Goal: Task Accomplishment & Management: Complete application form

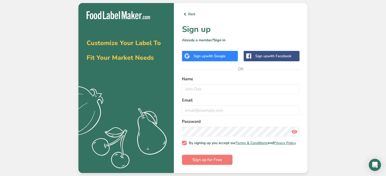
click at [215, 51] on div "Sign up with Google" at bounding box center [210, 56] width 56 height 10
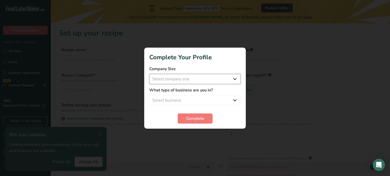
click at [215, 76] on select "Select company size Fewer than 10 Employees 10 to 50 Employees 51 to 500 Employ…" at bounding box center [194, 79] width 91 height 10
select select "1"
click at [149, 74] on select "Select company size Fewer than 10 Employees 10 to 50 Employees 51 to 500 Employ…" at bounding box center [194, 79] width 91 height 10
click at [197, 104] on select "Select business Packaged Food Manufacturer Restaurant & Cafe Bakery Meal Plans …" at bounding box center [194, 100] width 91 height 10
select select "1"
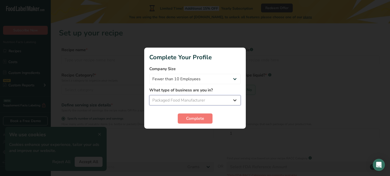
click at [149, 95] on select "Select business Packaged Food Manufacturer Restaurant & Cafe Bakery Meal Plans …" at bounding box center [194, 100] width 91 height 10
drag, startPoint x: 196, startPoint y: 125, endPoint x: 198, endPoint y: 120, distance: 5.3
click at [196, 124] on section "Complete Your Profile Company Size Fewer than 10 Employees 10 to 50 Employees 5…" at bounding box center [194, 88] width 101 height 81
click at [198, 120] on span "Complete" at bounding box center [195, 119] width 18 height 6
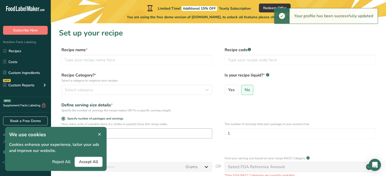
drag, startPoint x: 99, startPoint y: 135, endPoint x: 105, endPoint y: 135, distance: 6.3
click at [99, 135] on icon at bounding box center [99, 134] width 5 height 7
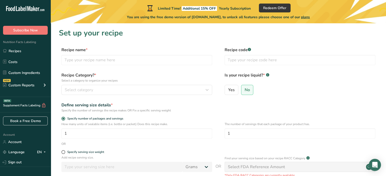
click at [263, 47] on label "Recipe code .a-a{fill:#347362;}.b-a{fill:#fff;}" at bounding box center [299, 50] width 151 height 6
click at [262, 64] on input "text" at bounding box center [299, 60] width 151 height 10
click at [283, 84] on div "Is your recipe liquid? * .a-a{fill:#347362;}.b-a{fill:#fff;} Yes No" at bounding box center [299, 85] width 151 height 26
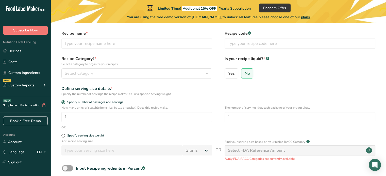
scroll to position [25, 0]
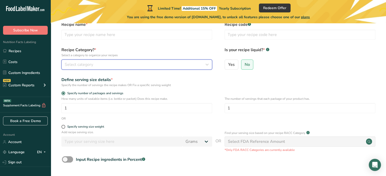
click at [165, 67] on div "Select category" at bounding box center [135, 65] width 141 height 6
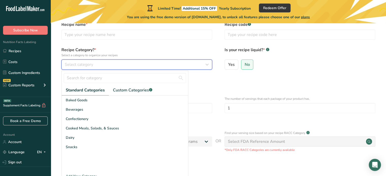
click at [165, 67] on div "Select category" at bounding box center [135, 65] width 141 height 6
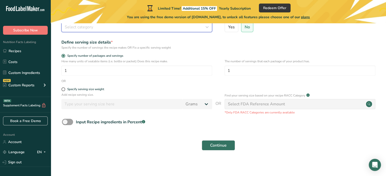
scroll to position [65, 0]
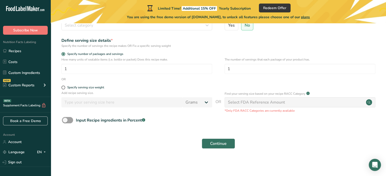
click at [257, 104] on div "Select FDA Reference Amount" at bounding box center [256, 102] width 57 height 6
